Goal: Ask a question

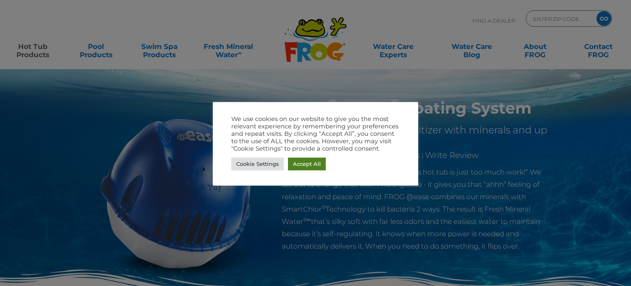
click at [312, 167] on link "Accept All" at bounding box center [307, 163] width 38 height 13
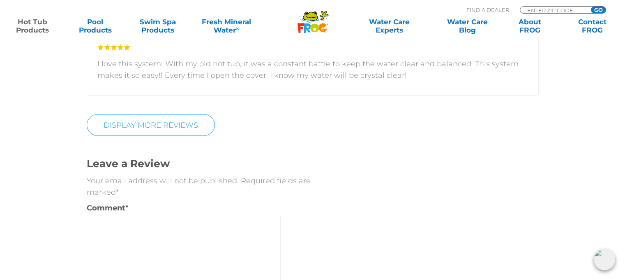
scroll to position [1932, 0]
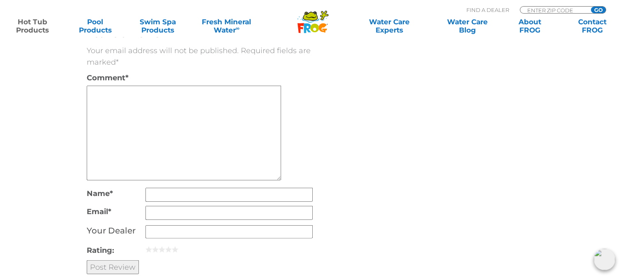
click at [143, 90] on textarea "Comment *" at bounding box center [184, 133] width 194 height 95
type textarea "Can you purchase just the blue mineral cartridge for spas? If so, where?"
click at [205, 187] on input "Name *" at bounding box center [229, 194] width 167 height 14
type input "chris bakowski"
type input "cb3b@yahoo.com"
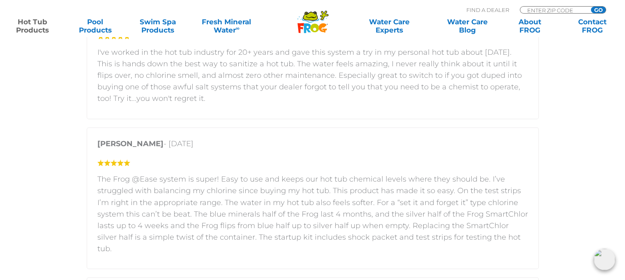
scroll to position [995, 0]
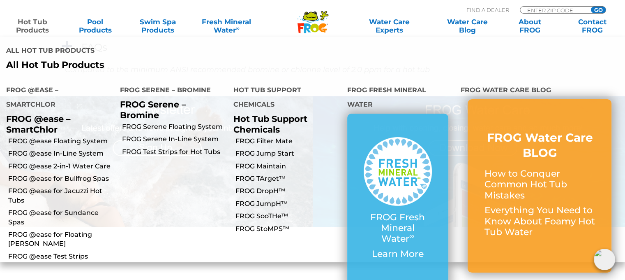
type input "chris bakowski"
click at [91, 60] on p "All Hot Tub Products" at bounding box center [156, 65] width 300 height 11
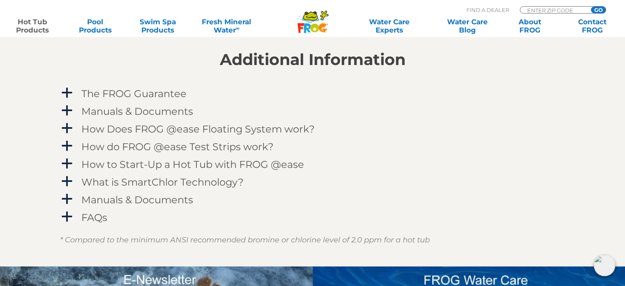
scroll to position [863, 0]
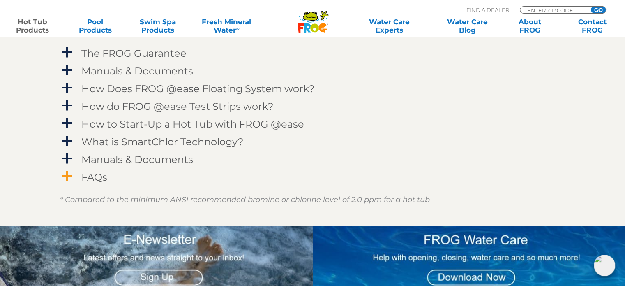
click at [90, 179] on h4 "FAQs" at bounding box center [94, 176] width 26 height 11
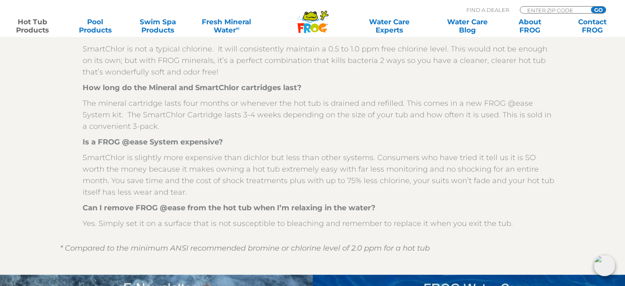
scroll to position [1069, 0]
